Goal: Transaction & Acquisition: Purchase product/service

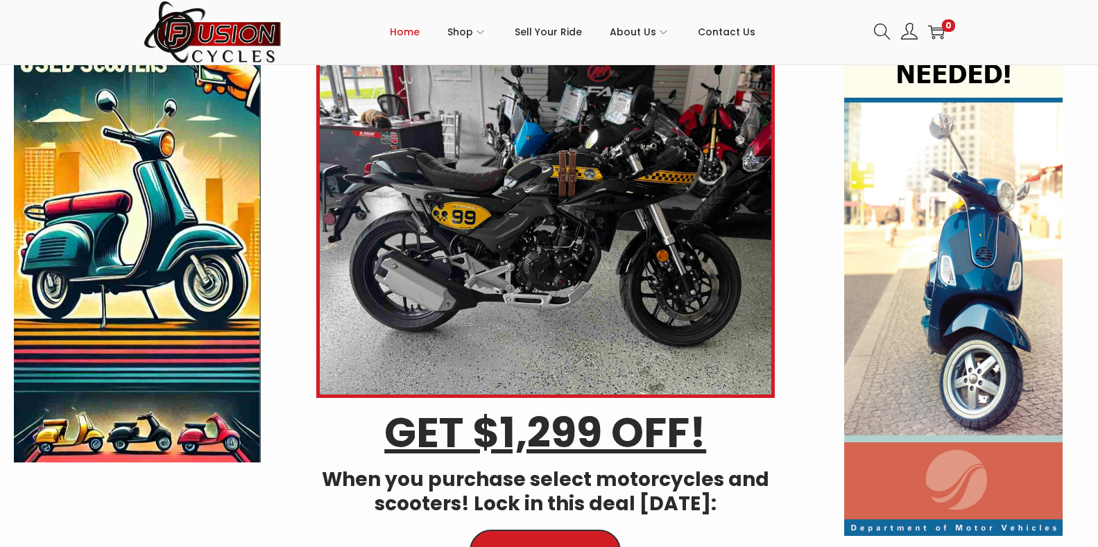
scroll to position [69, 0]
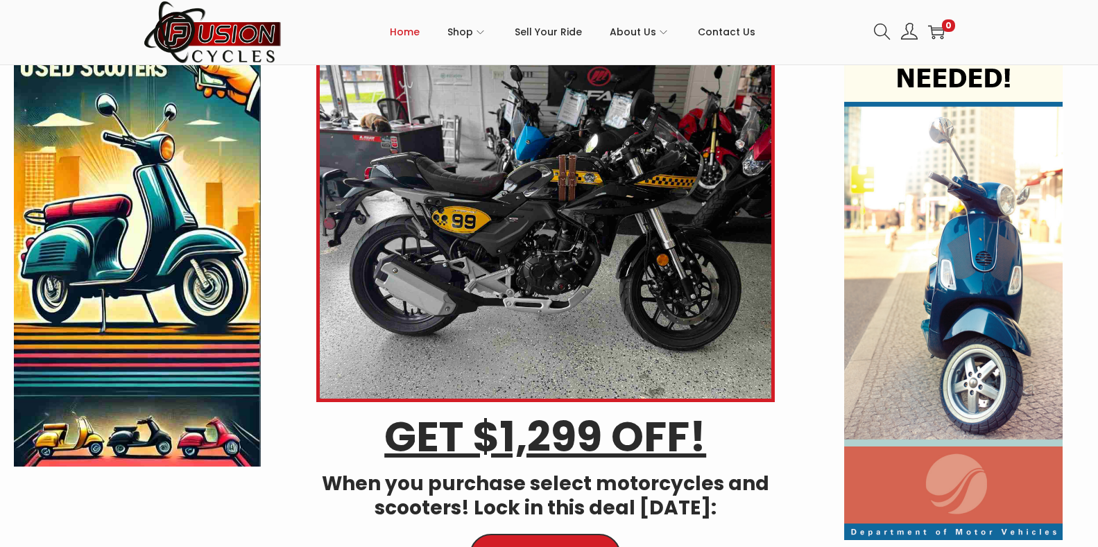
click at [113, 416] on img at bounding box center [137, 241] width 247 height 452
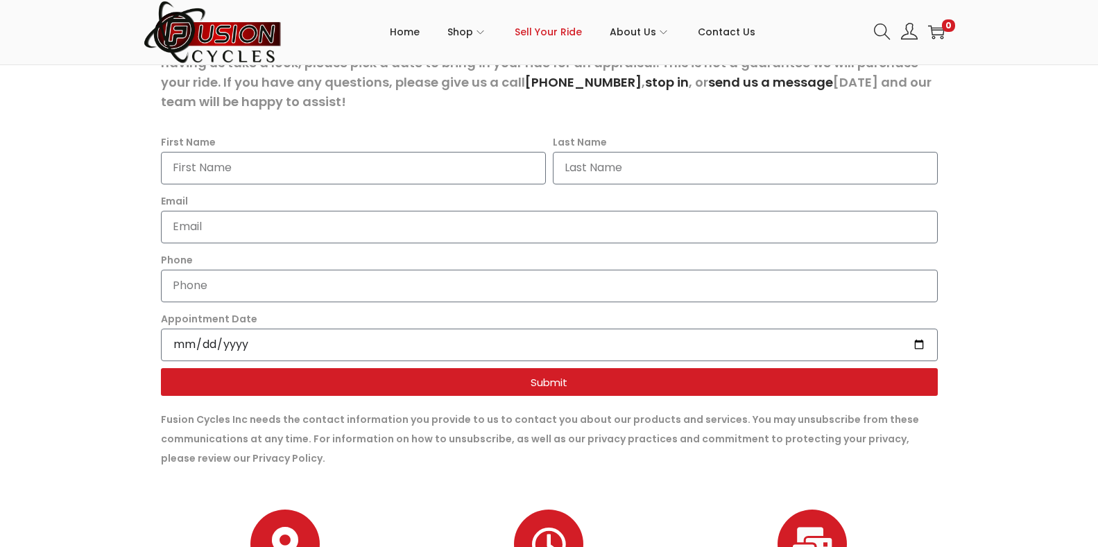
scroll to position [470, 0]
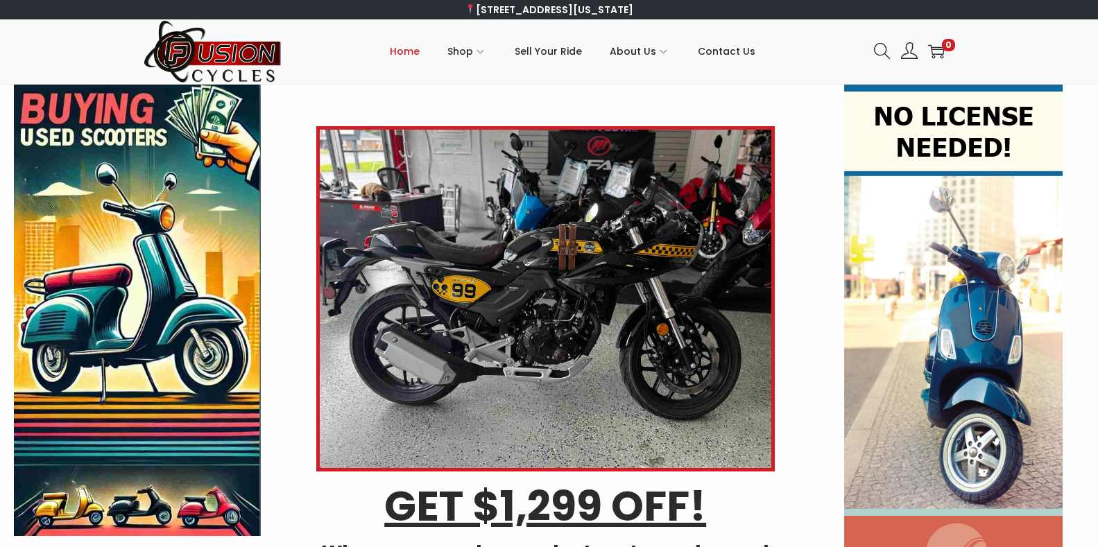
click at [970, 445] on img at bounding box center [953, 347] width 219 height 525
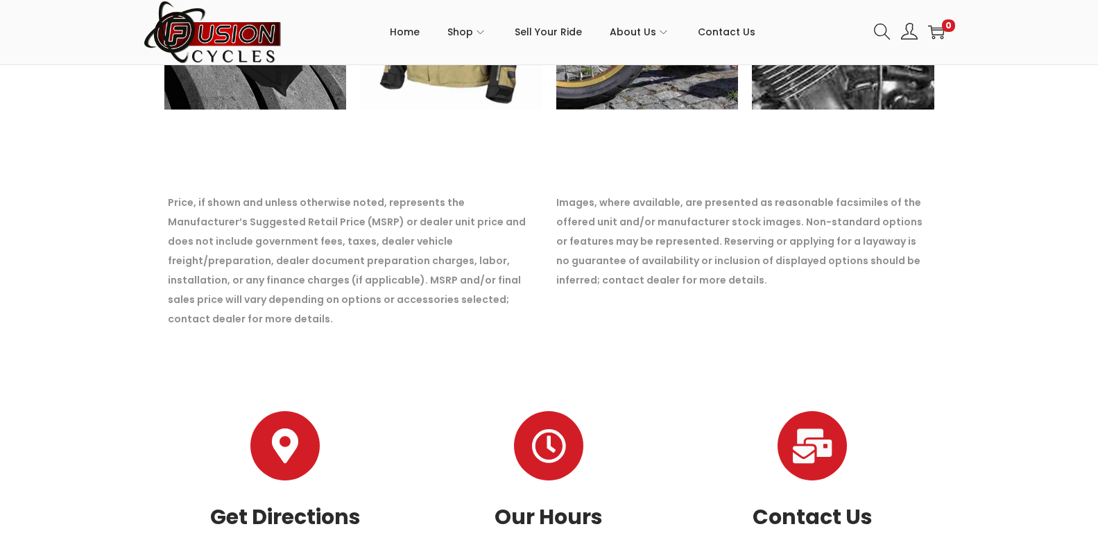
scroll to position [2143, 0]
